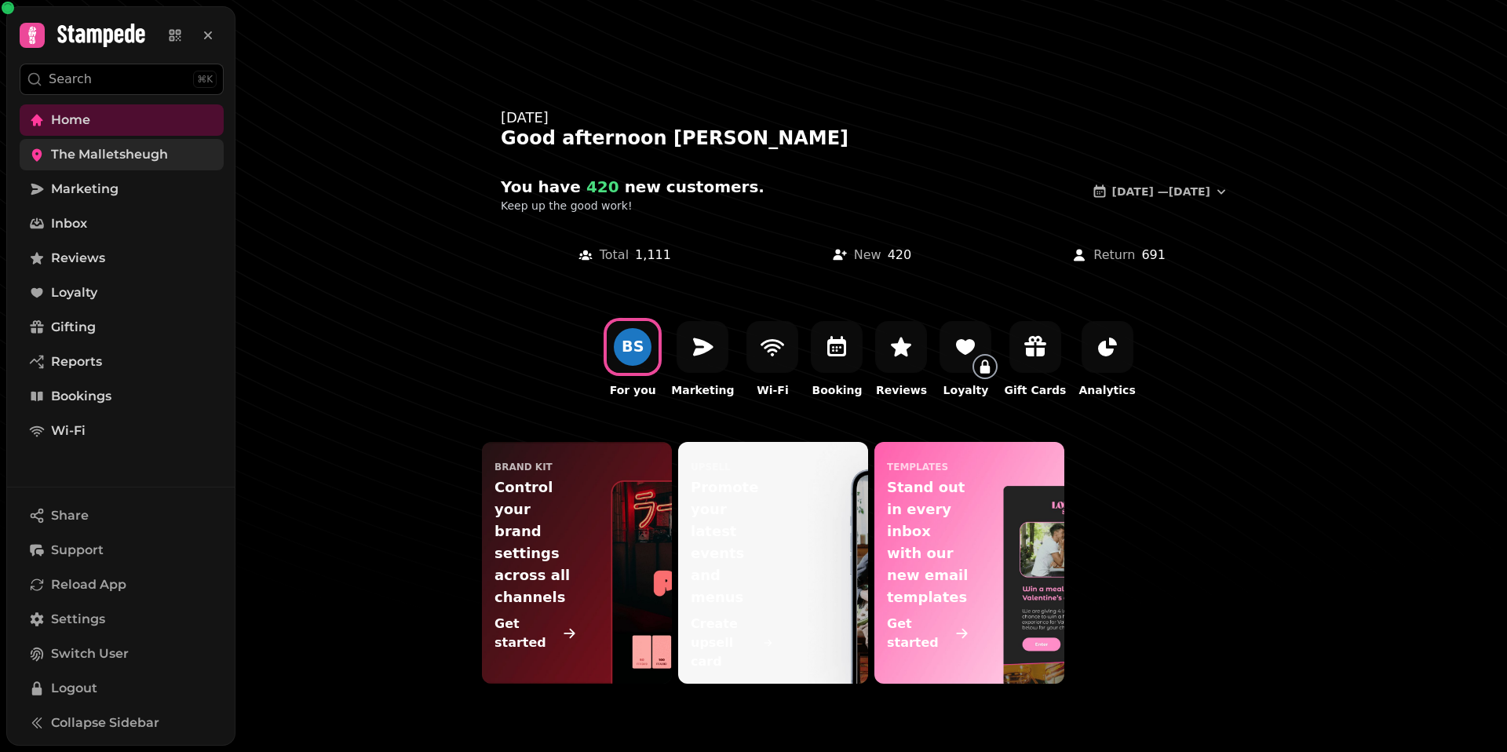
click at [146, 145] on span "The Malletsheugh" at bounding box center [109, 154] width 117 height 19
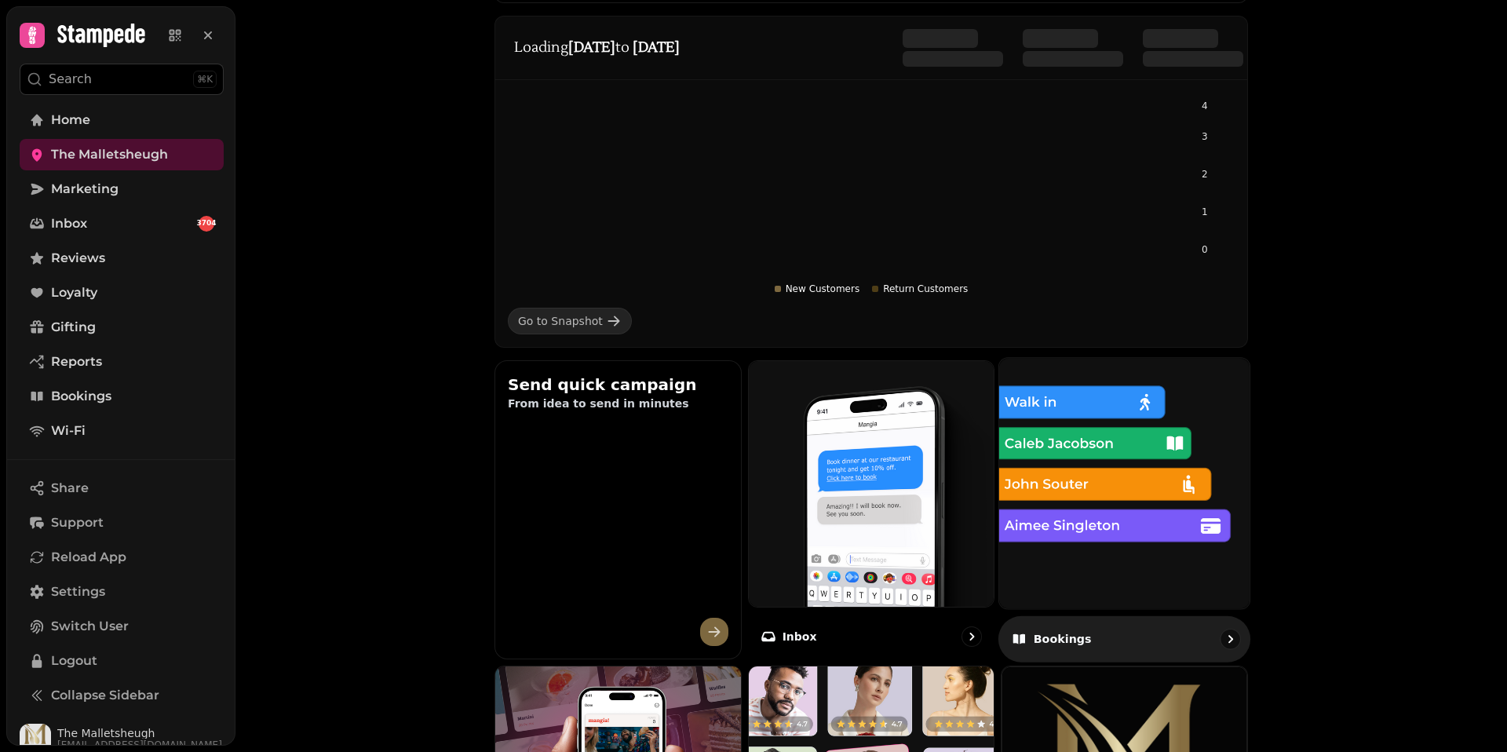
scroll to position [235, 0]
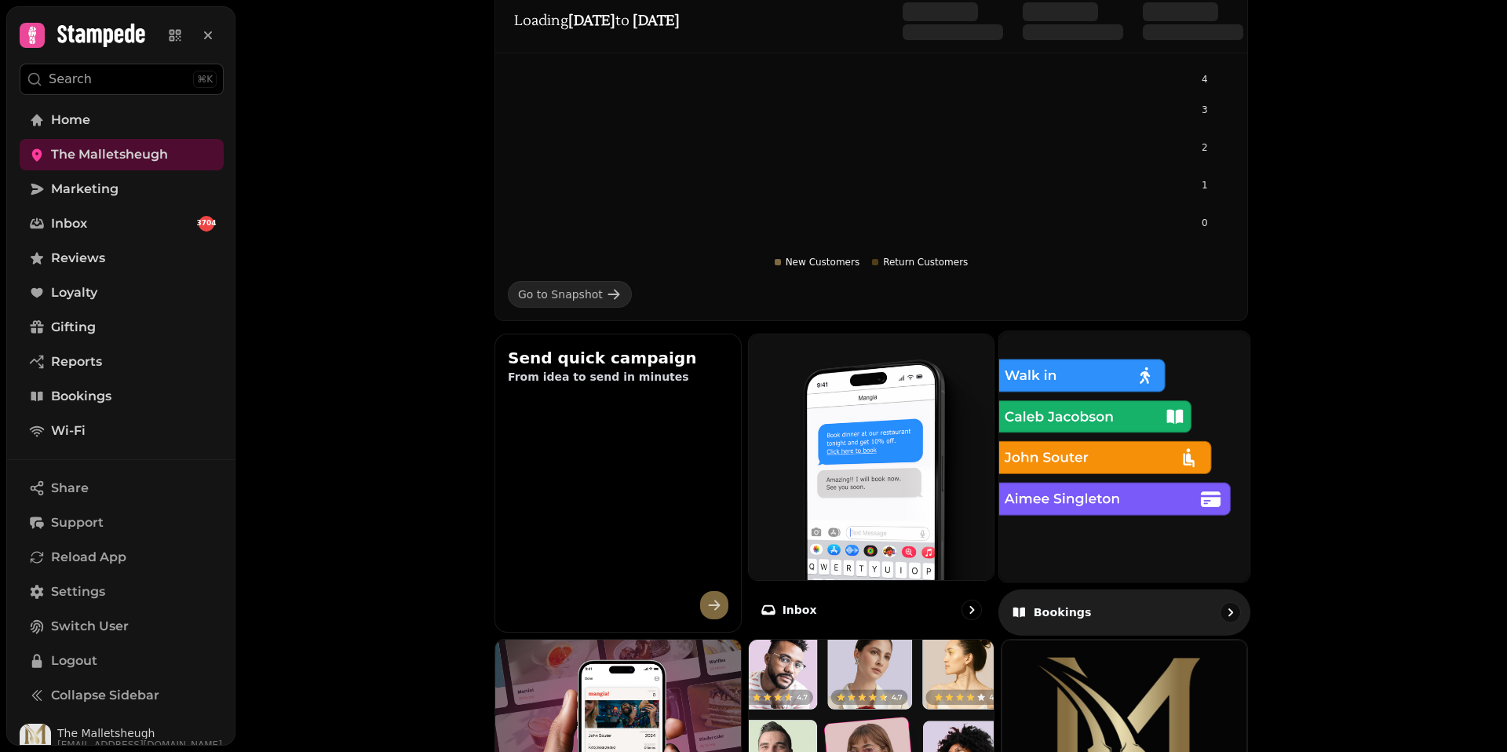
click at [1056, 427] on img at bounding box center [1124, 456] width 275 height 275
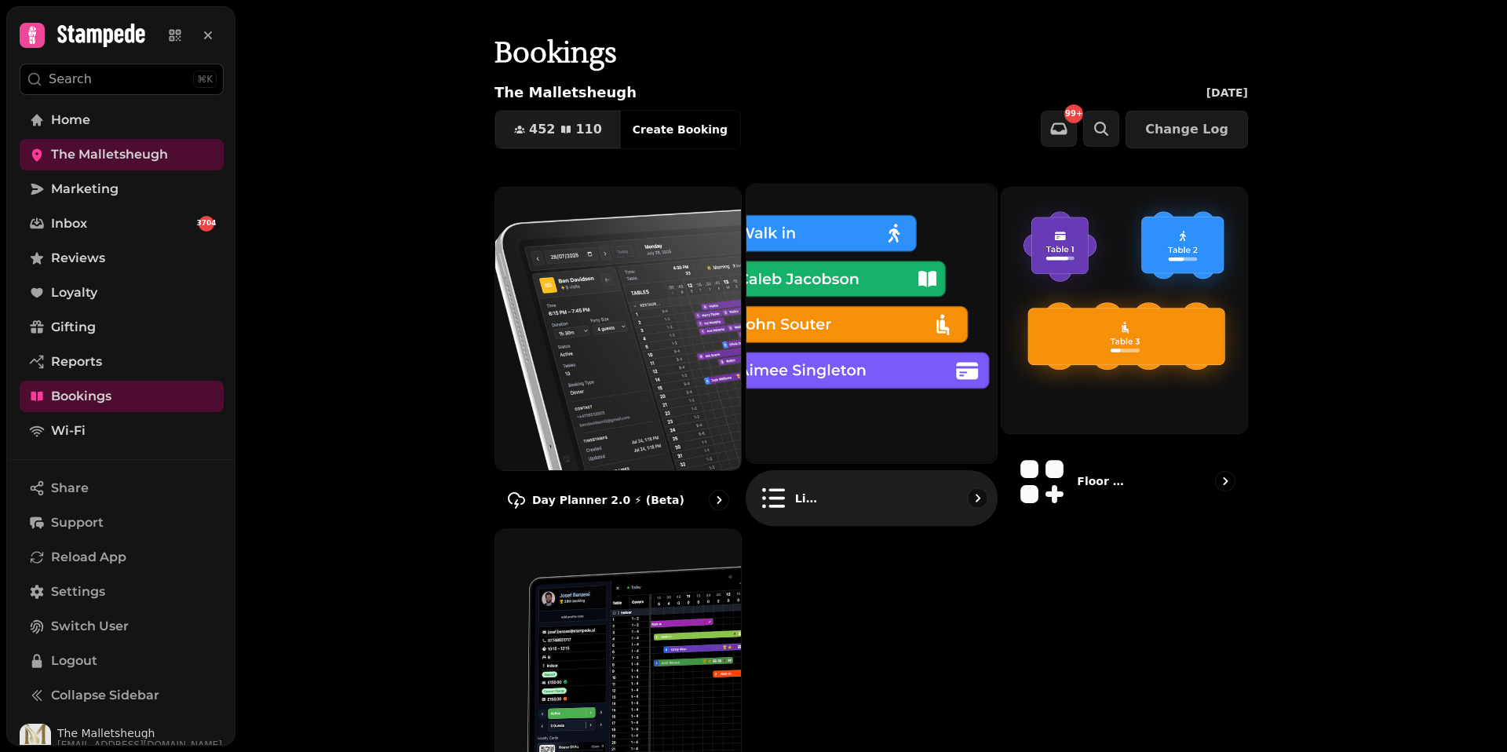
click at [872, 296] on img at bounding box center [871, 323] width 275 height 307
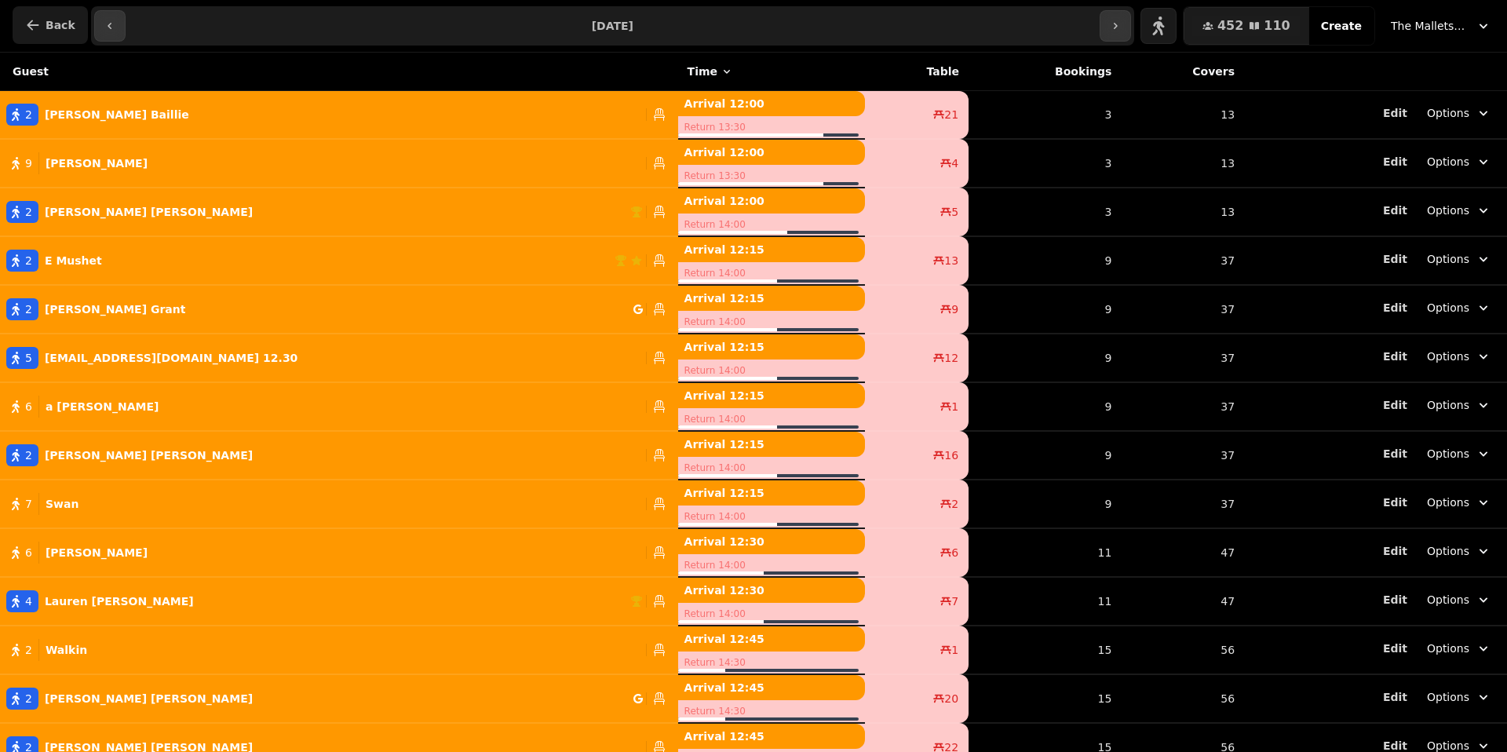
click at [26, 25] on icon "button" at bounding box center [33, 25] width 16 height 16
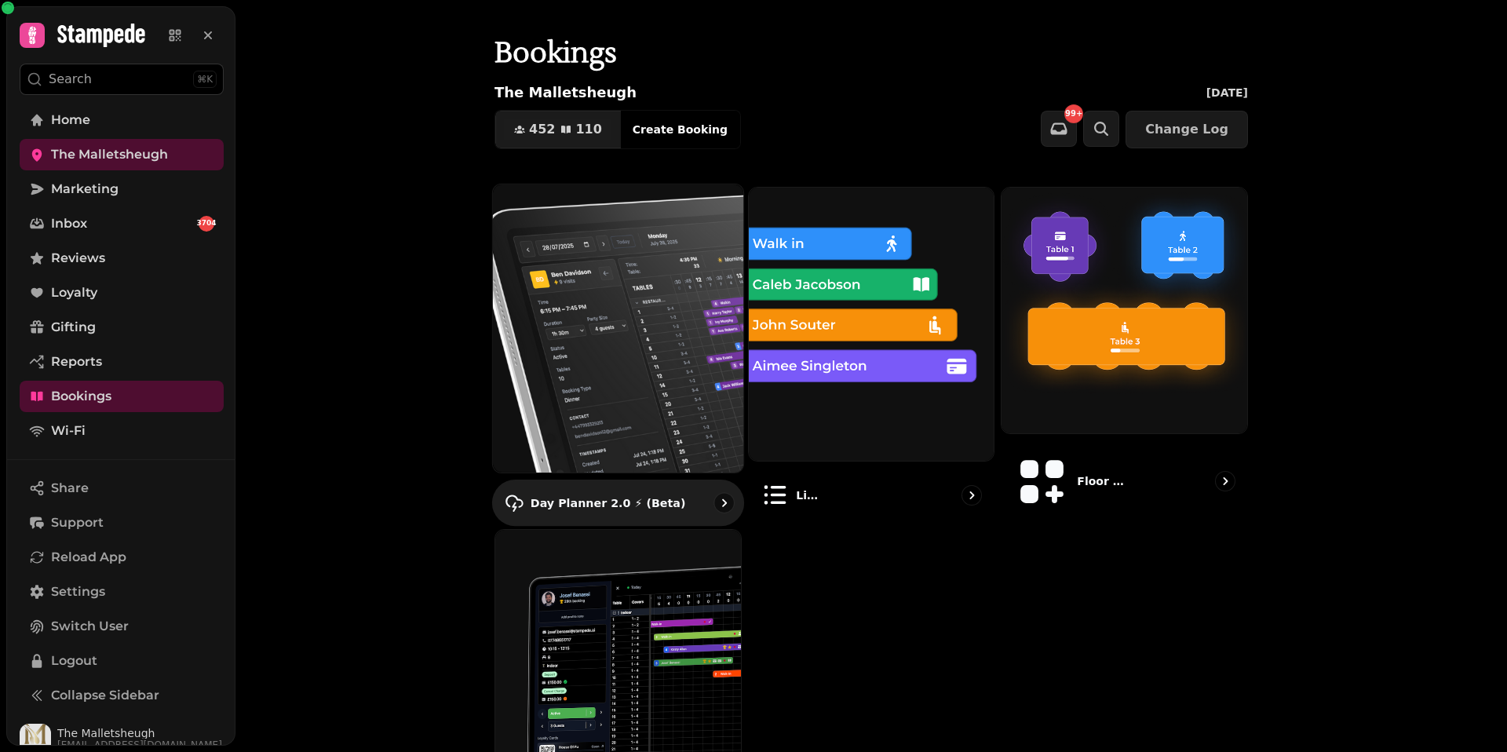
click at [543, 338] on img at bounding box center [617, 328] width 275 height 317
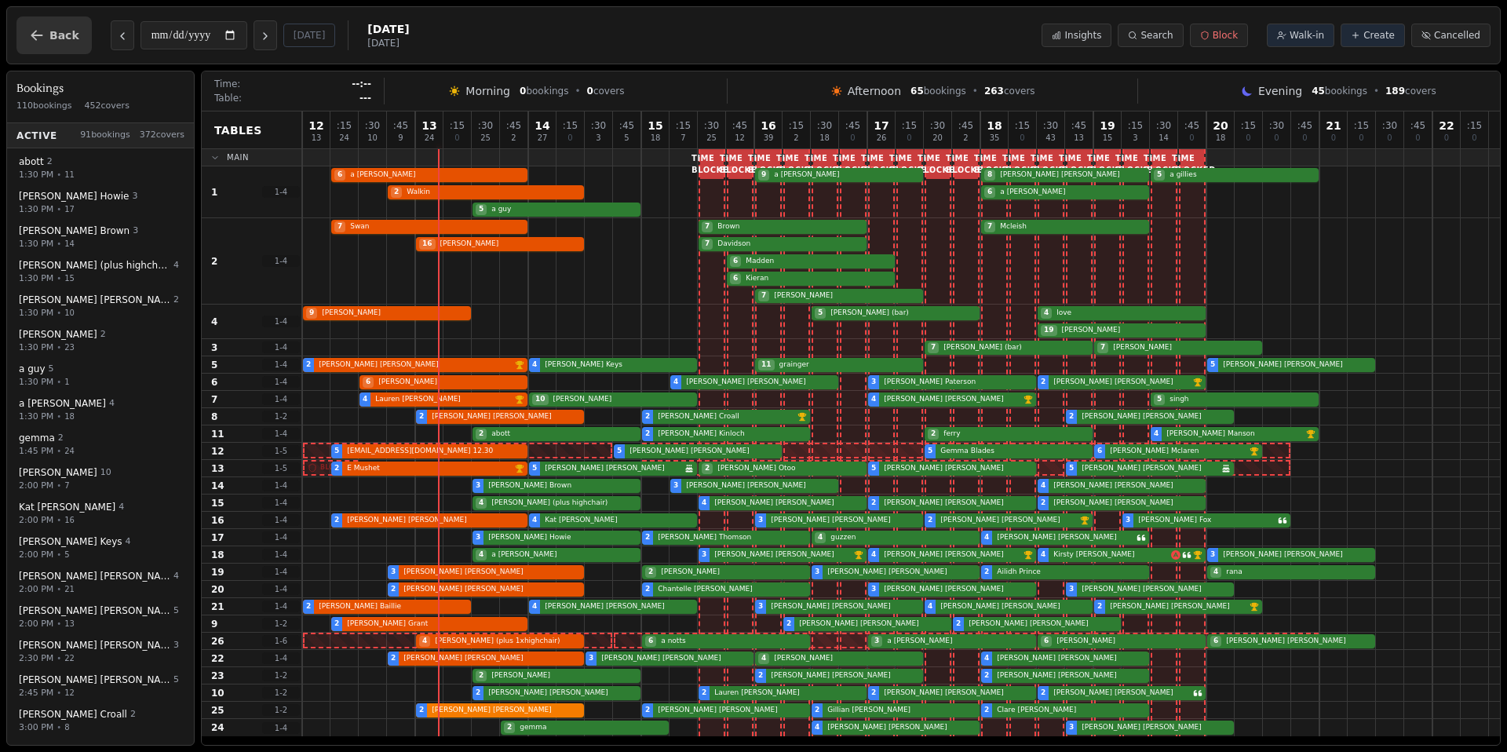
click at [58, 35] on span "Back" at bounding box center [64, 35] width 30 height 11
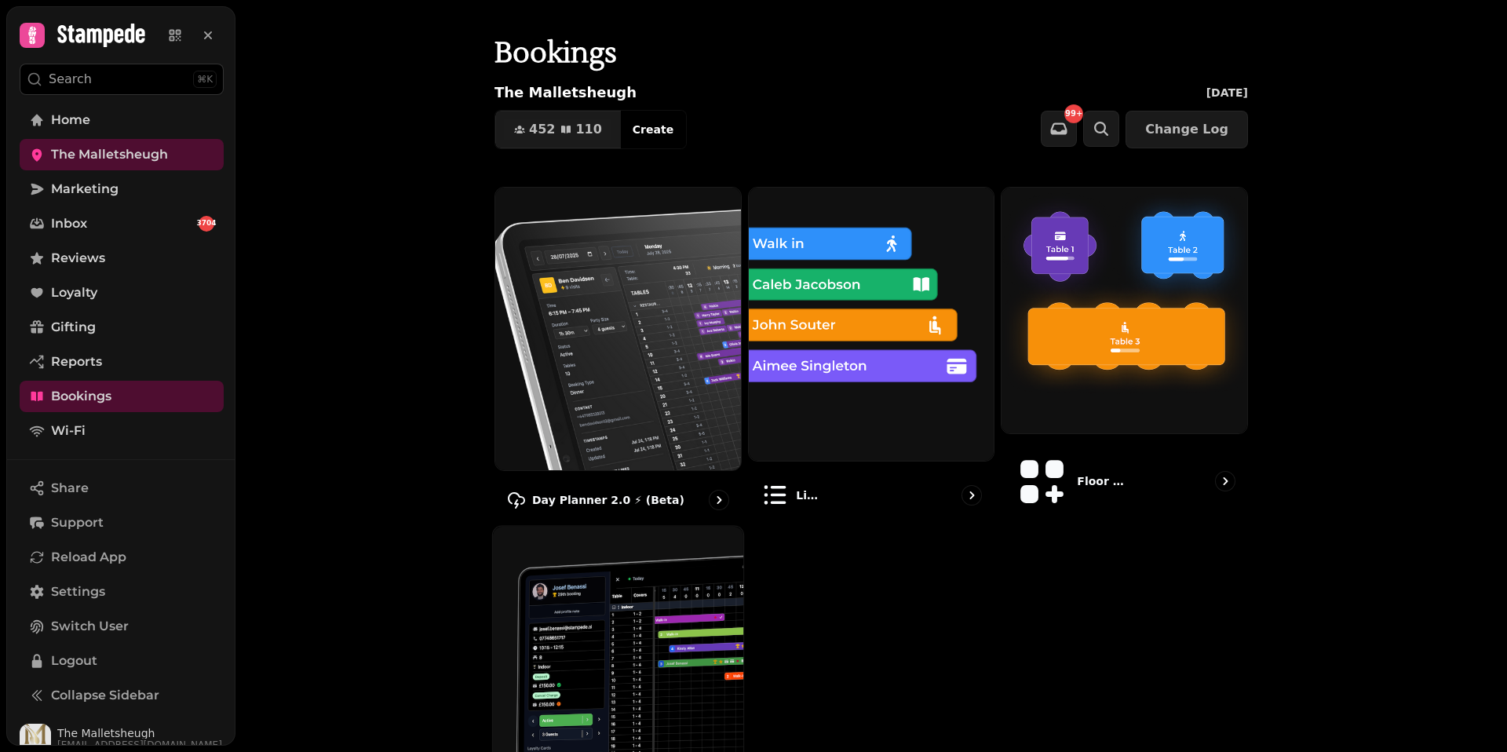
click at [589, 632] on img at bounding box center [617, 650] width 275 height 275
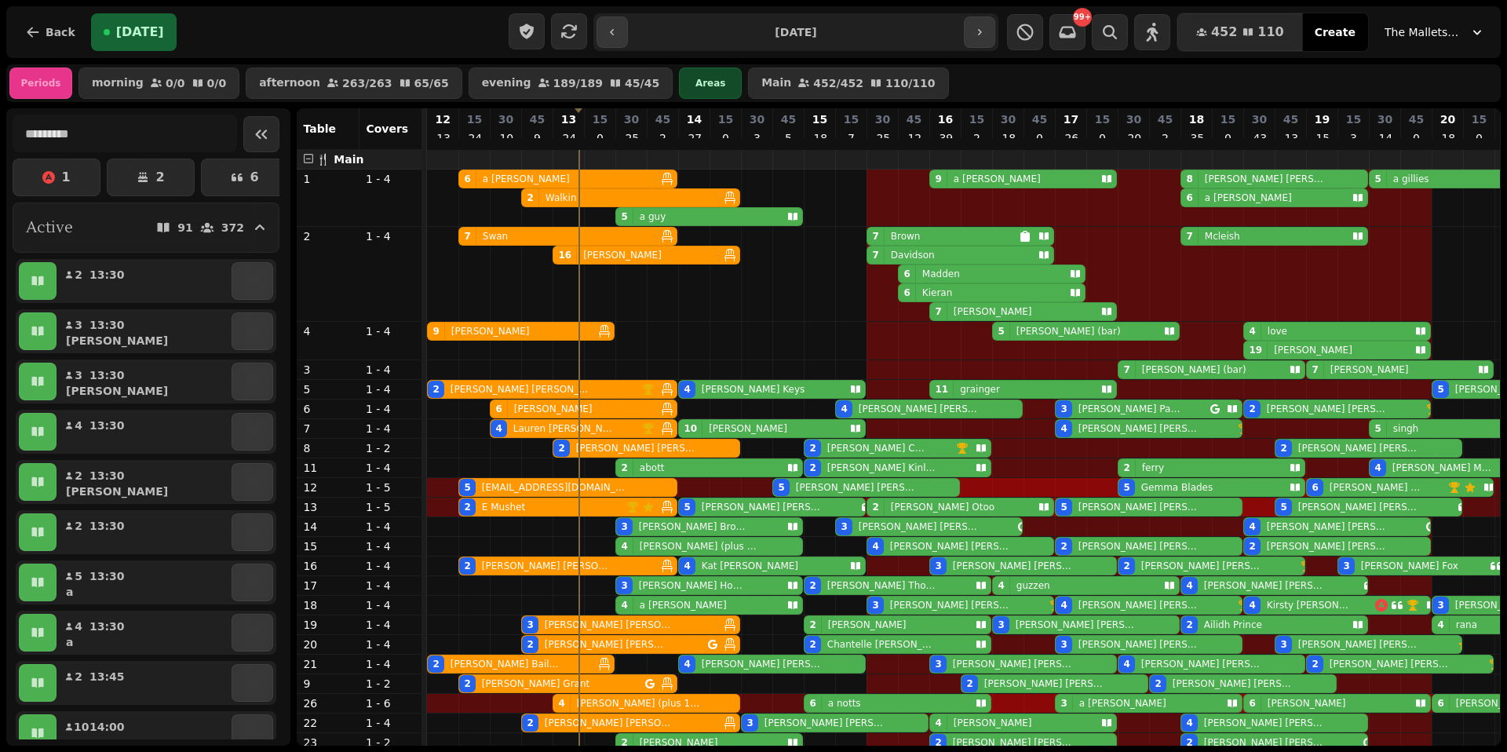
scroll to position [0, 154]
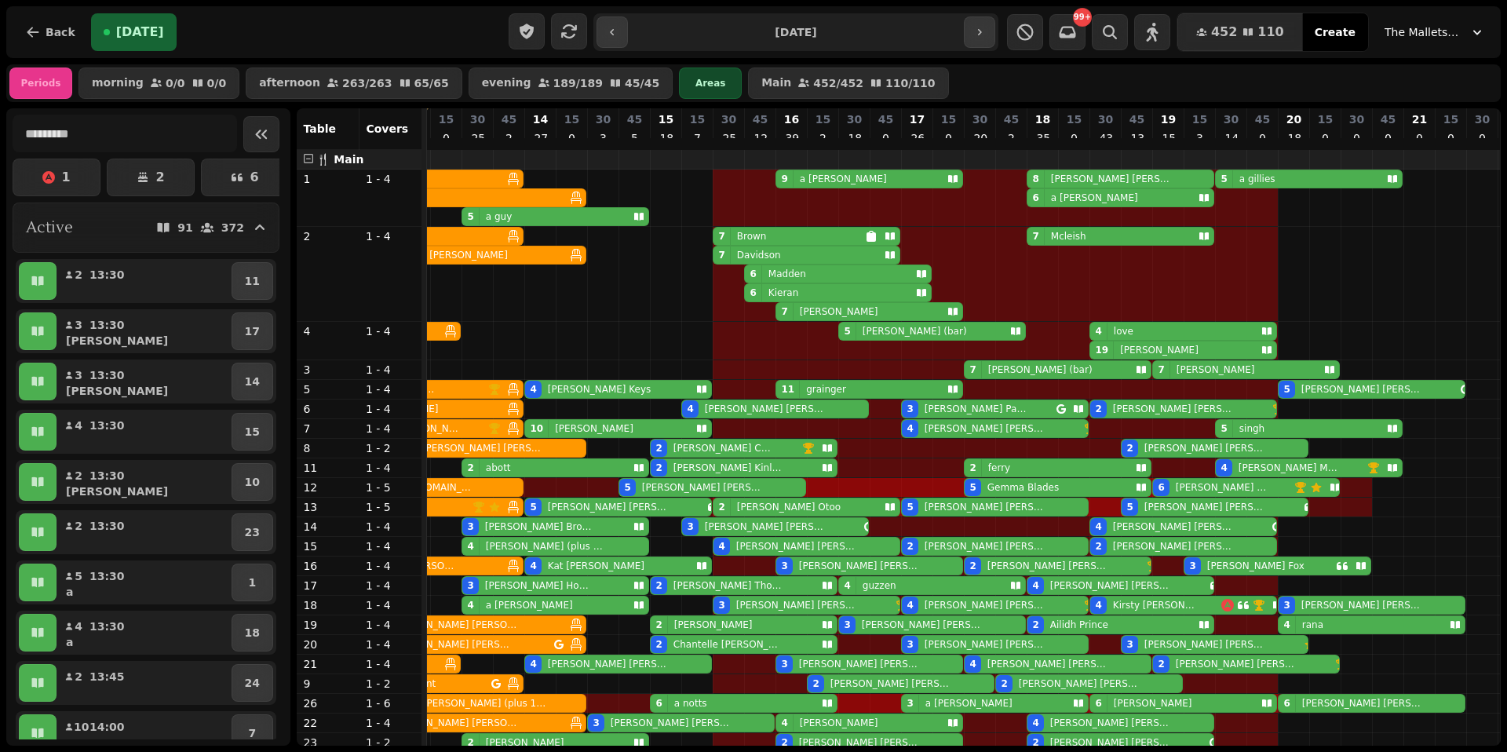
drag, startPoint x: 46, startPoint y: 36, endPoint x: 434, endPoint y: 409, distance: 537.9
click at [46, 36] on span "Back" at bounding box center [61, 32] width 30 height 11
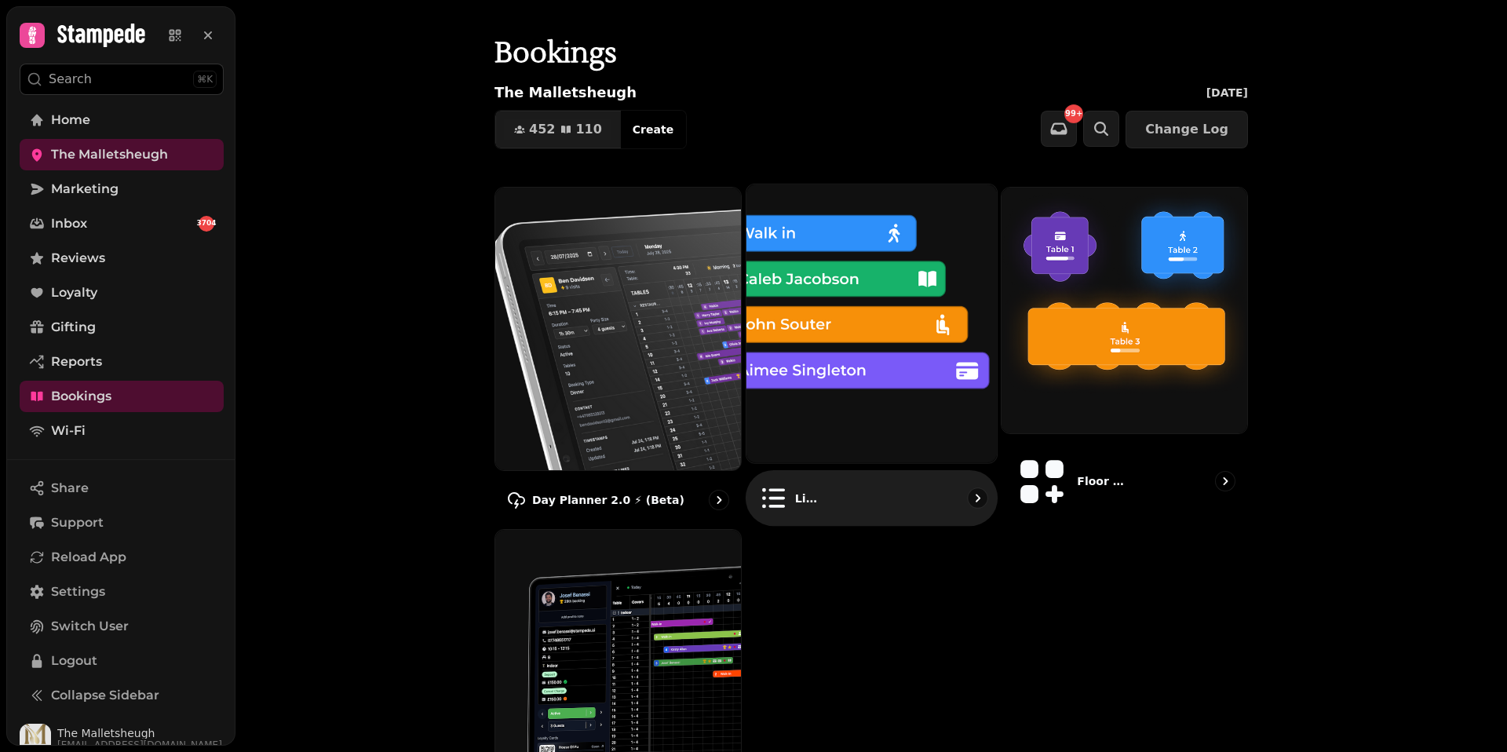
click at [858, 375] on img at bounding box center [871, 323] width 275 height 307
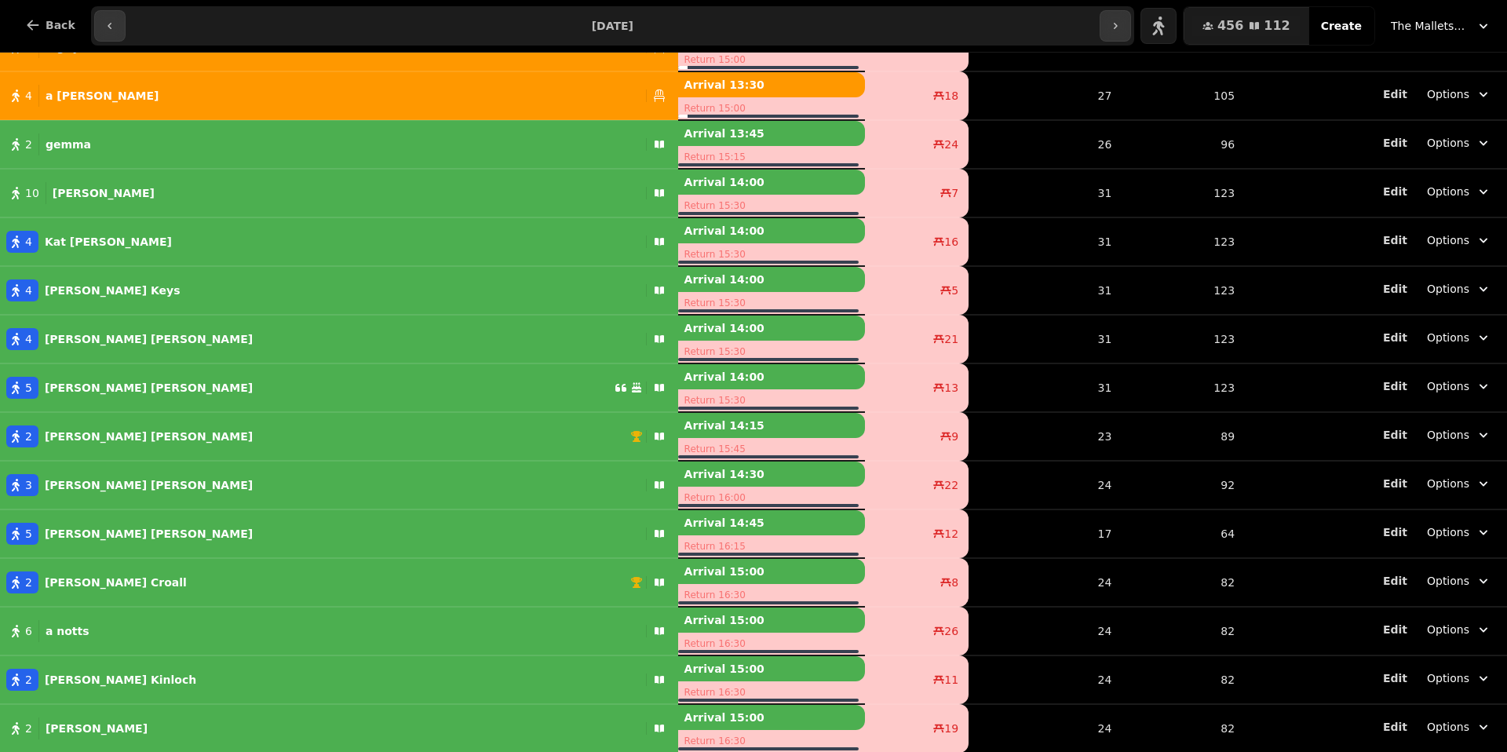
scroll to position [1256, 0]
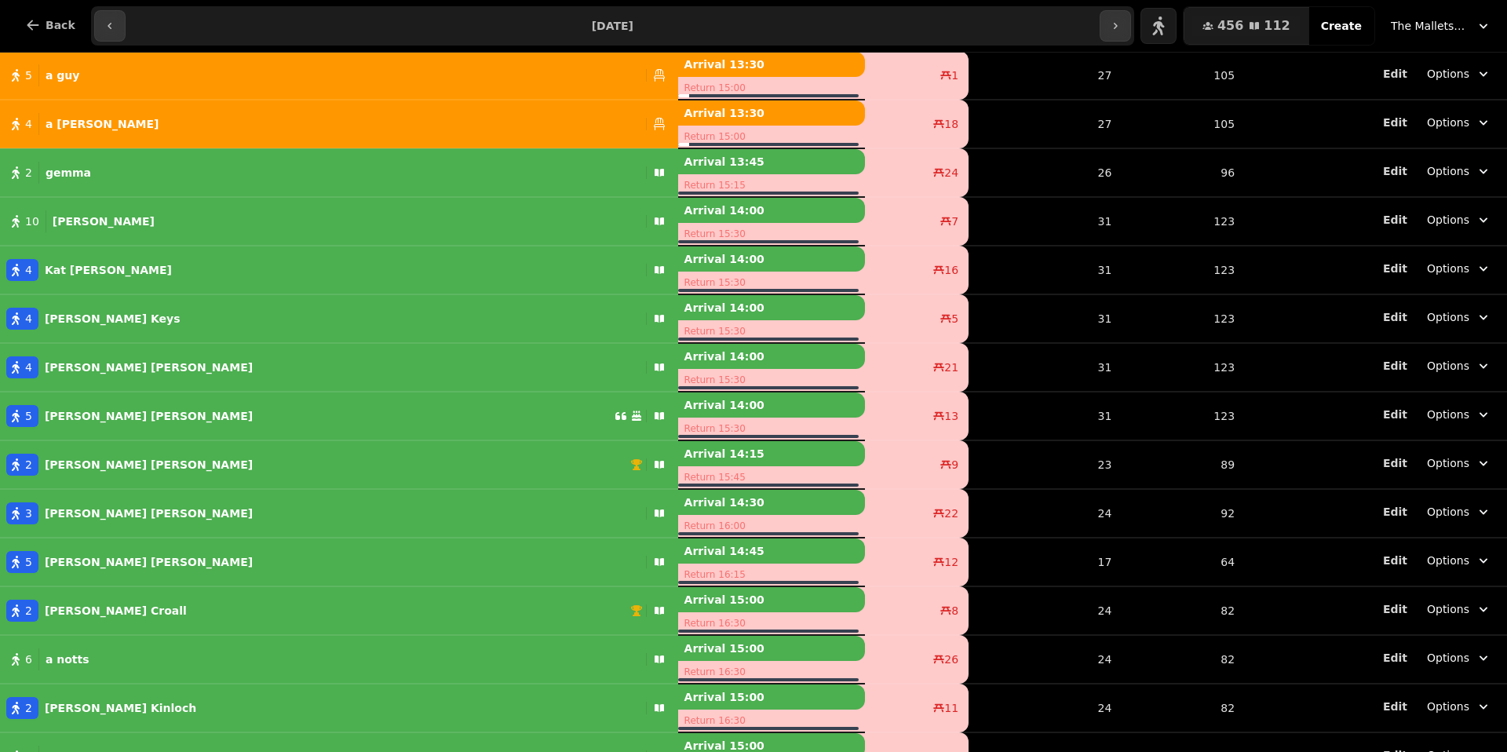
click at [602, 35] on input "**********" at bounding box center [613, 25] width 968 height 25
